Goal: Navigation & Orientation: Find specific page/section

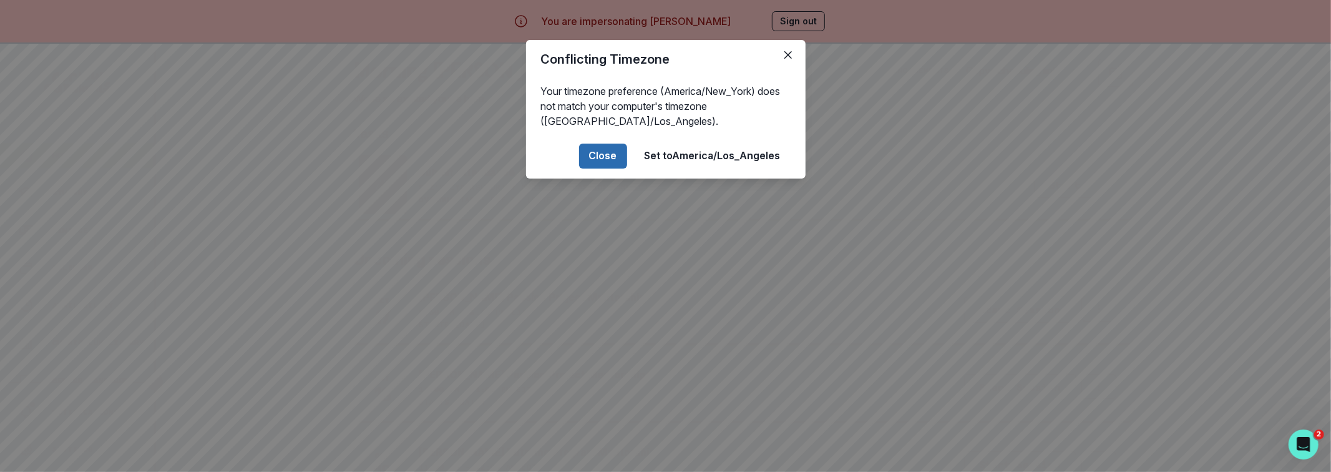
click at [605, 162] on button "Close" at bounding box center [603, 156] width 48 height 25
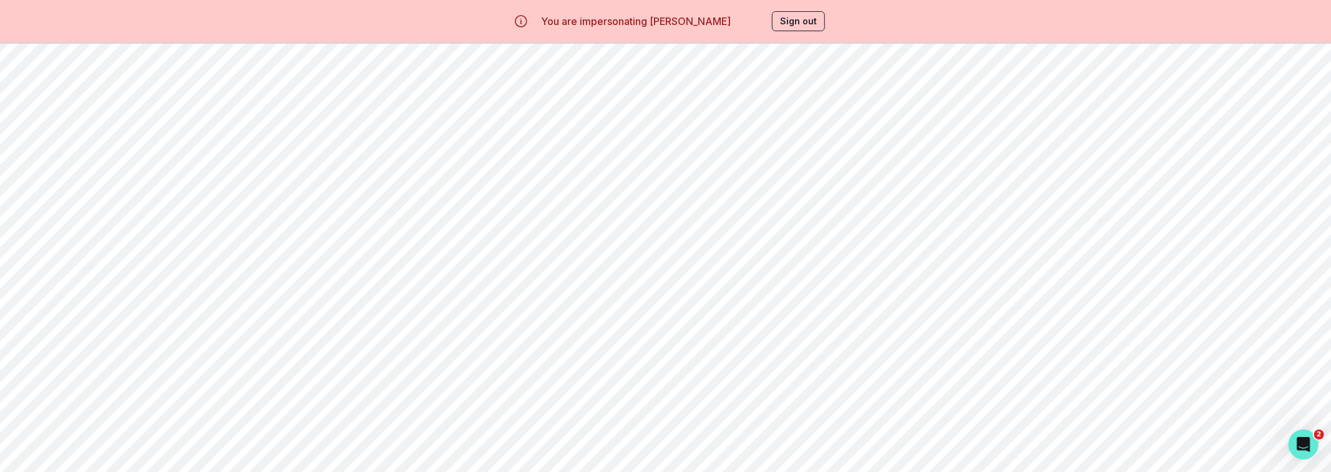
click at [79, 226] on p "Finance" at bounding box center [70, 230] width 36 height 10
click at [77, 162] on div "Home" at bounding box center [86, 155] width 135 height 15
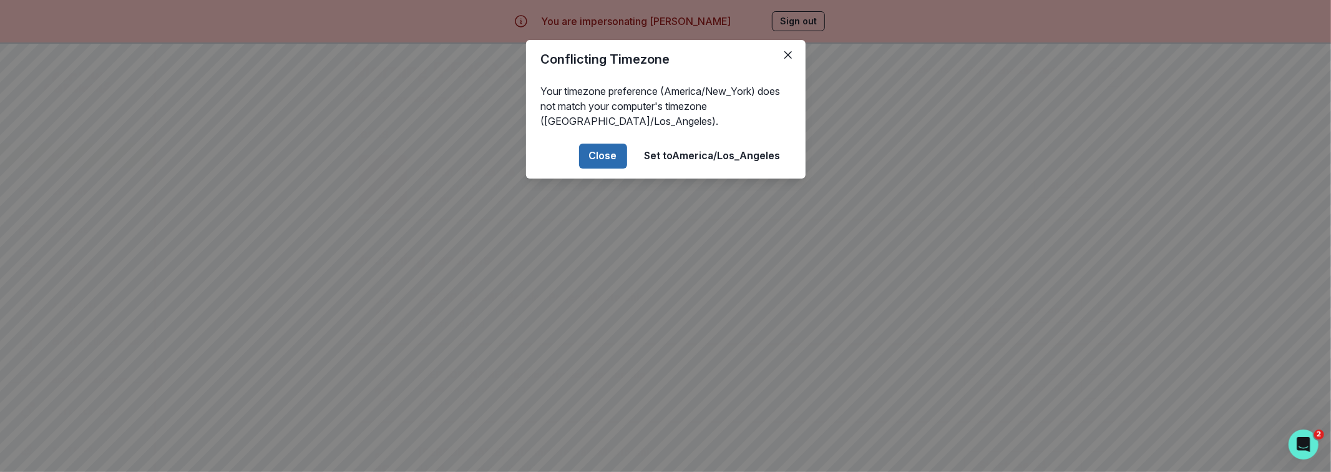
click at [607, 153] on button "Close" at bounding box center [603, 156] width 48 height 25
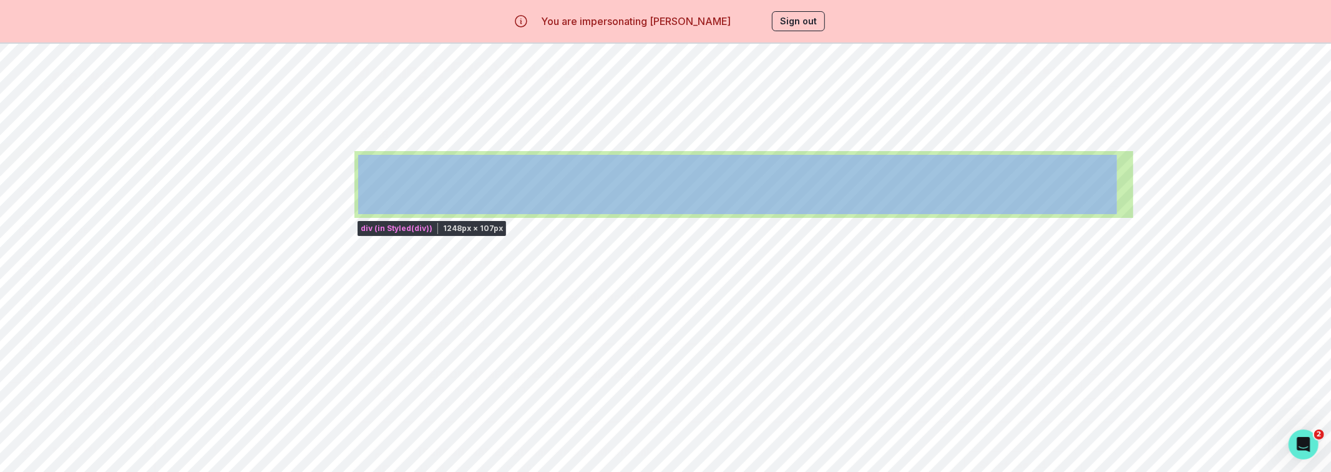
click at [666, 159] on div "Submit attendance + progress update Sai's Cybersecurity Portfolio Passion Proje…" at bounding box center [743, 184] width 779 height 67
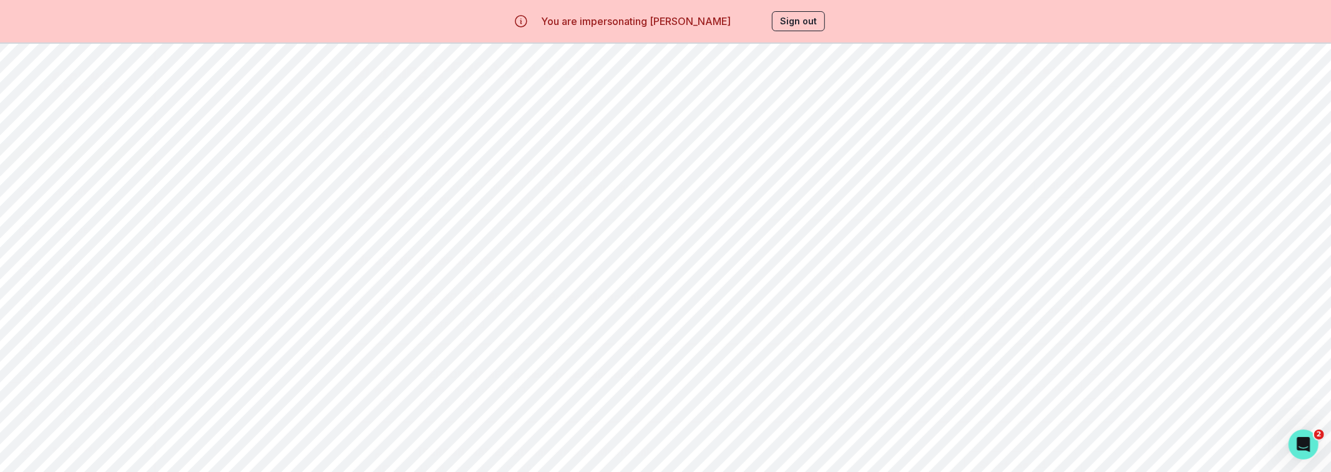
click at [409, 215] on div "Submit attendance + progress update Sai's Cybersecurity Portfolio Passion Proje…" at bounding box center [743, 184] width 779 height 67
click at [89, 272] on div "Calendar" at bounding box center [86, 267] width 135 height 15
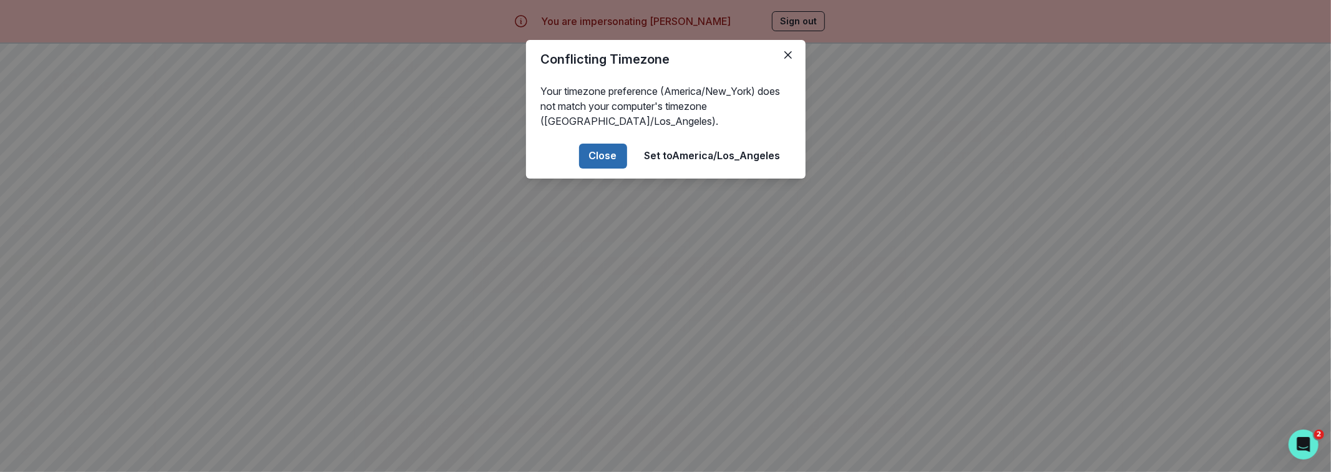
click at [612, 161] on button "Close" at bounding box center [603, 156] width 48 height 25
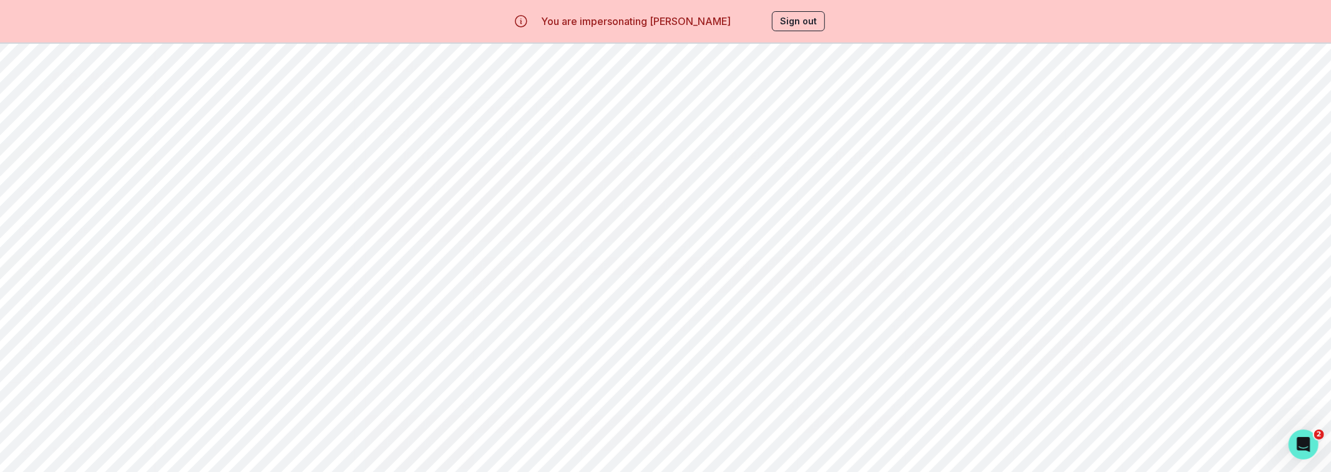
click at [102, 153] on div "Home" at bounding box center [86, 155] width 135 height 15
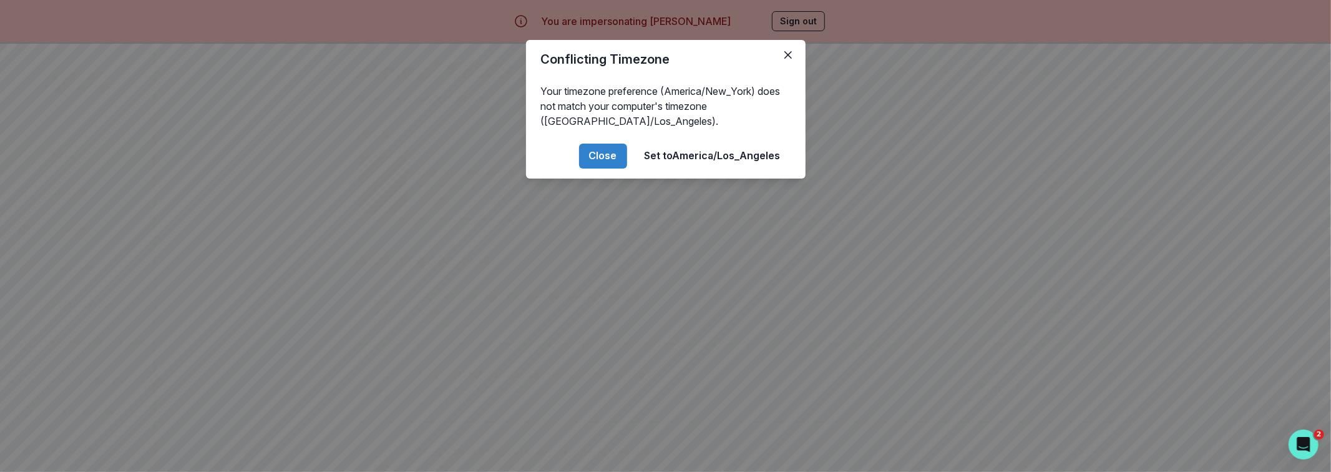
drag, startPoint x: 602, startPoint y: 149, endPoint x: 632, endPoint y: 135, distance: 32.9
click at [602, 149] on button "Close" at bounding box center [603, 156] width 48 height 25
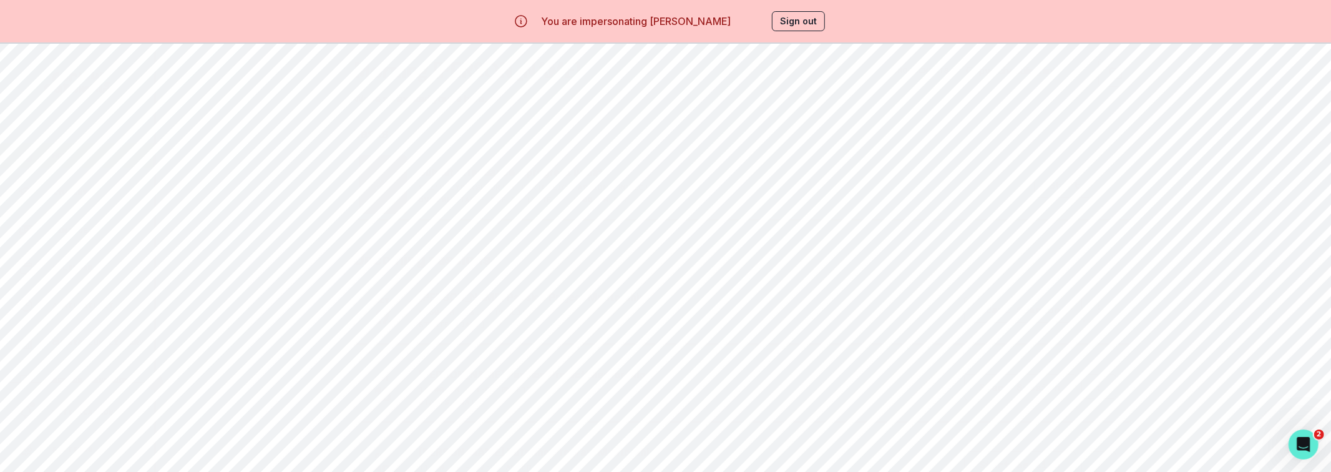
click at [797, 12] on button "Sign out" at bounding box center [798, 21] width 53 height 20
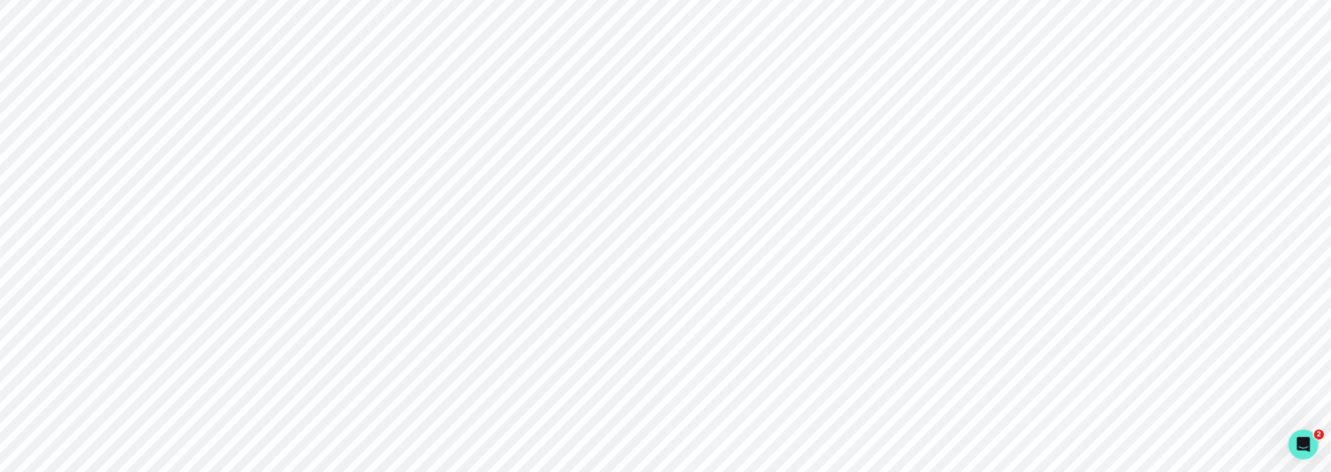
click at [987, 144] on button "Sign in with Google" at bounding box center [998, 134] width 255 height 36
